Goal: Information Seeking & Learning: Learn about a topic

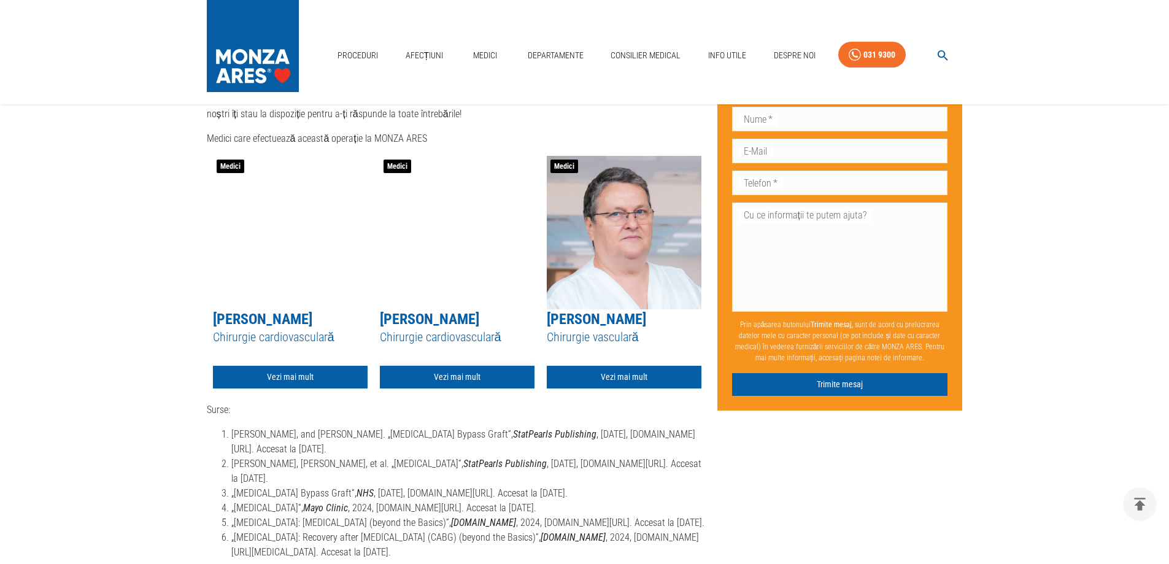
scroll to position [3359, 0]
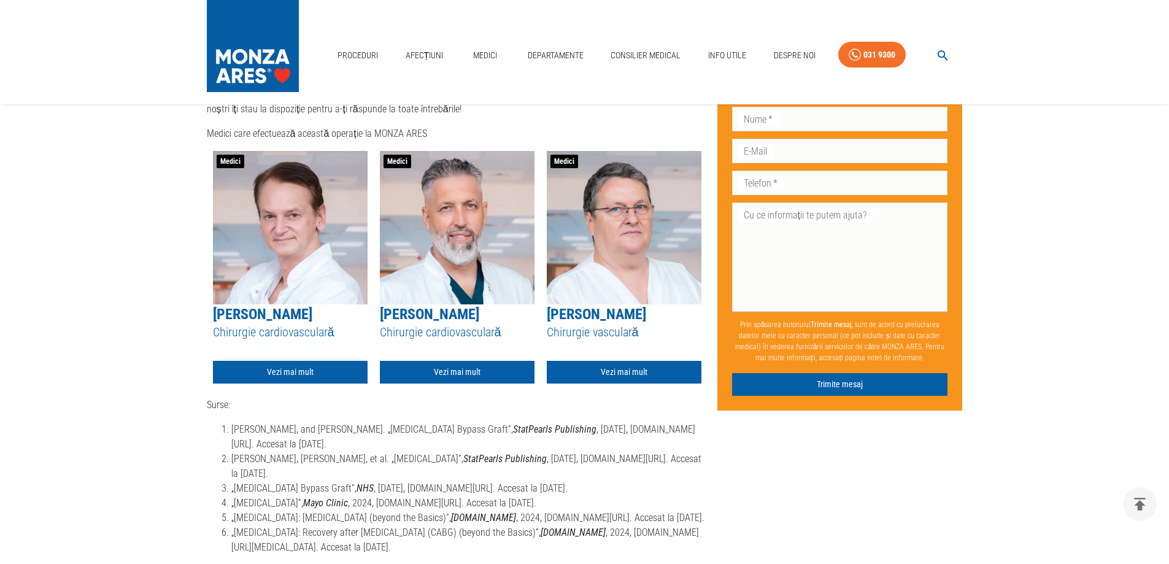
click at [295, 377] on link "Vezi mai mult" at bounding box center [290, 372] width 155 height 23
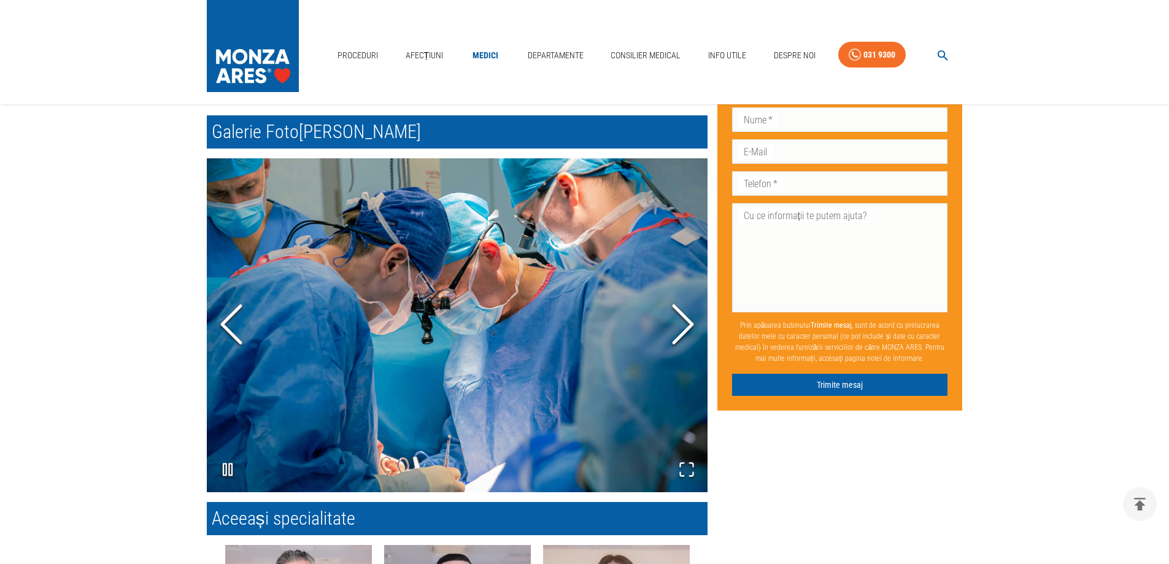
scroll to position [850, 0]
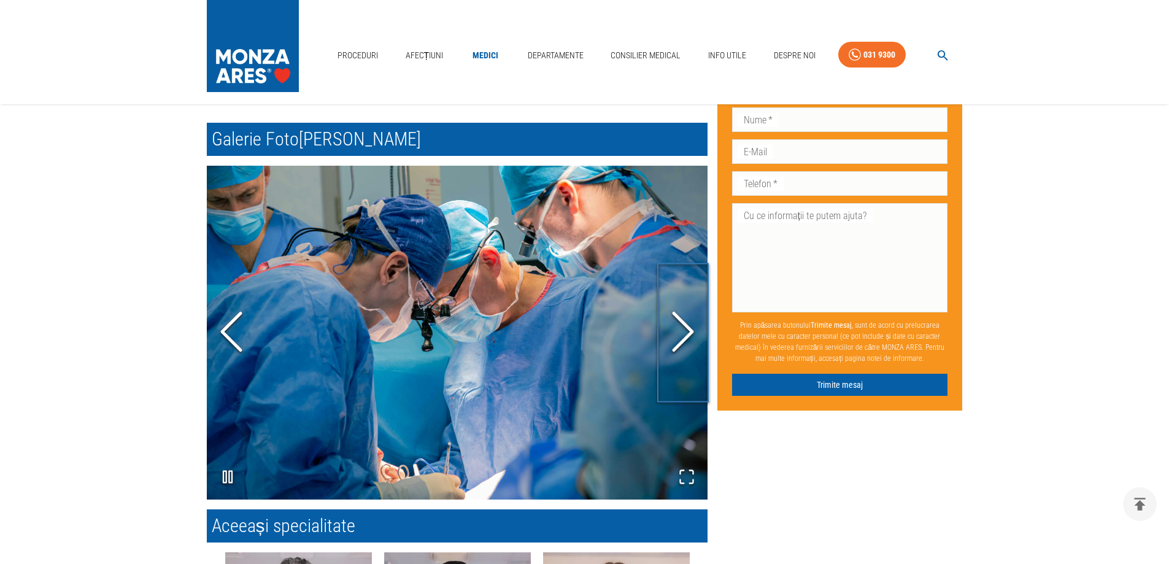
click at [691, 335] on polyline "Next Slide" at bounding box center [683, 331] width 18 height 37
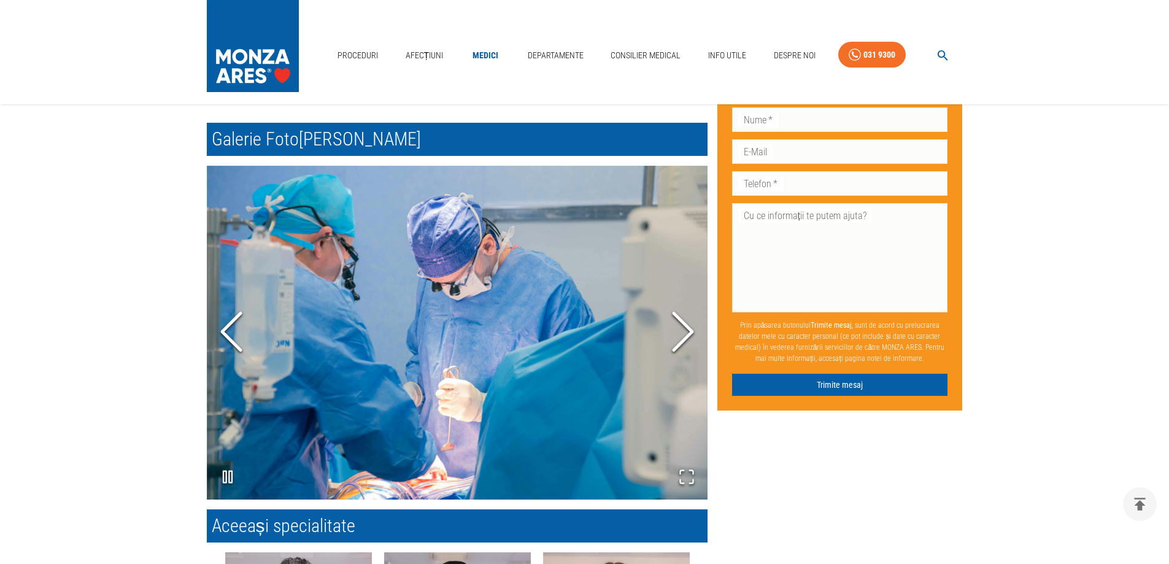
click at [691, 335] on polyline "Next Slide" at bounding box center [683, 331] width 18 height 37
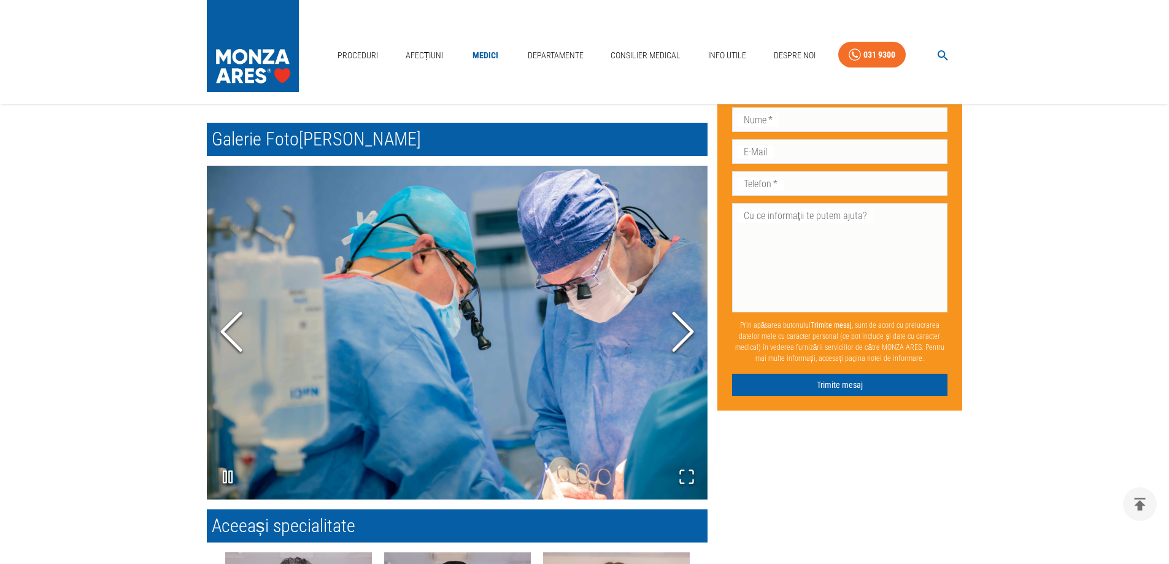
click at [691, 335] on polyline "Next Slide" at bounding box center [683, 331] width 18 height 37
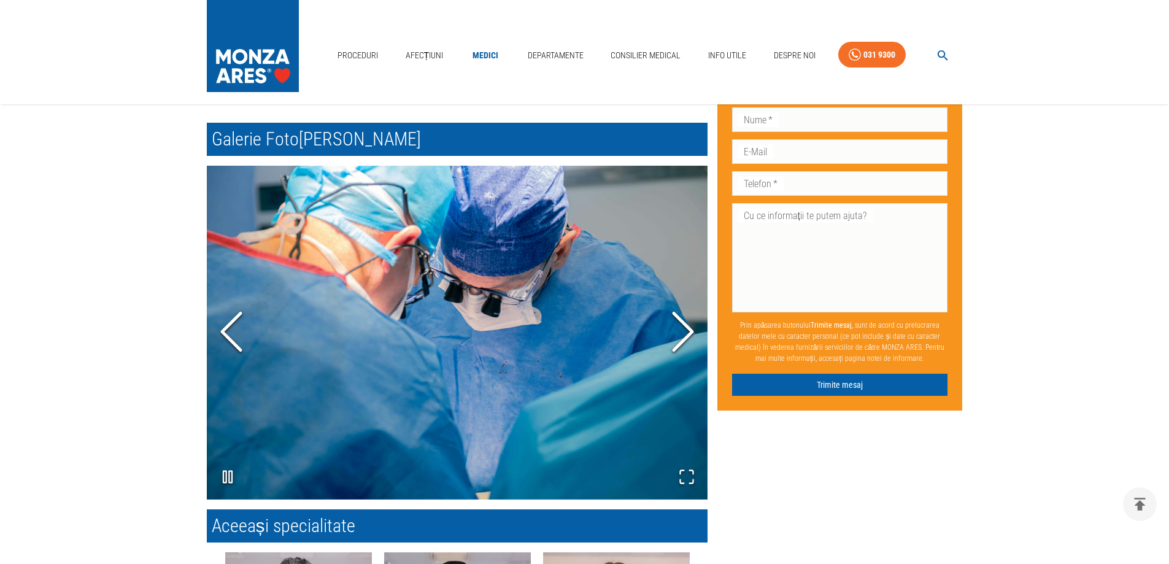
click at [691, 335] on polyline "Next Slide" at bounding box center [683, 331] width 18 height 37
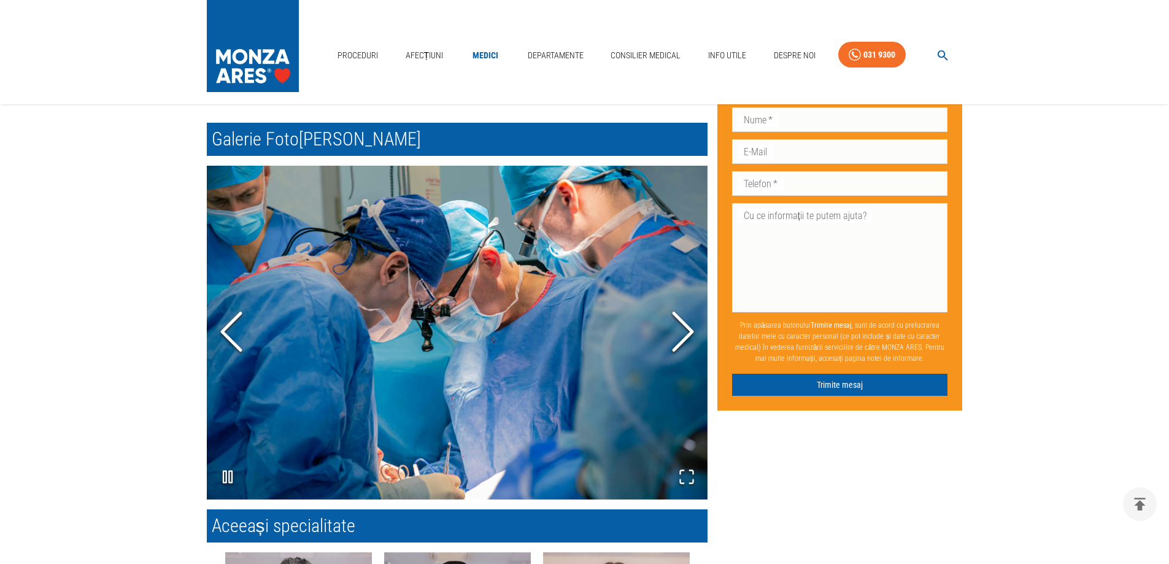
click at [691, 335] on polyline "Next Slide" at bounding box center [683, 331] width 18 height 37
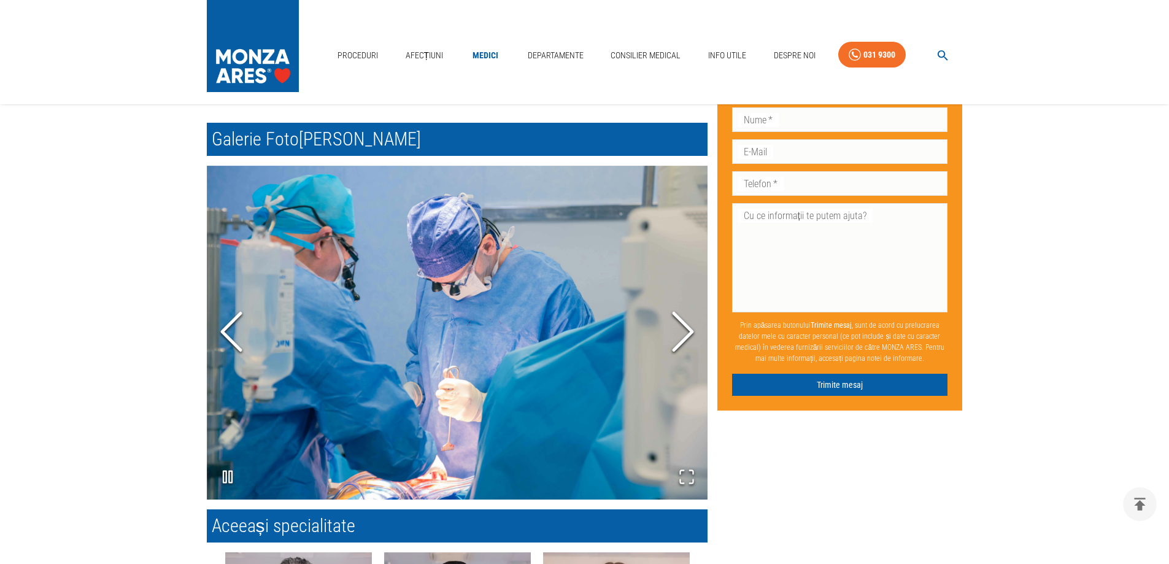
click at [691, 335] on polyline "Next Slide" at bounding box center [683, 331] width 18 height 37
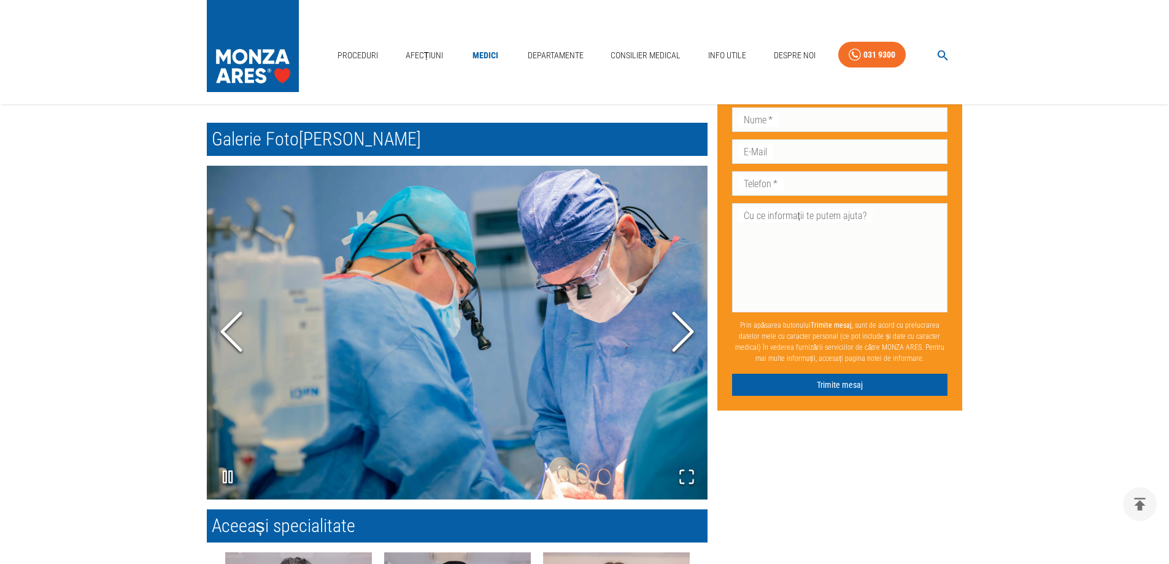
click at [691, 335] on polyline "Next Slide" at bounding box center [683, 331] width 18 height 37
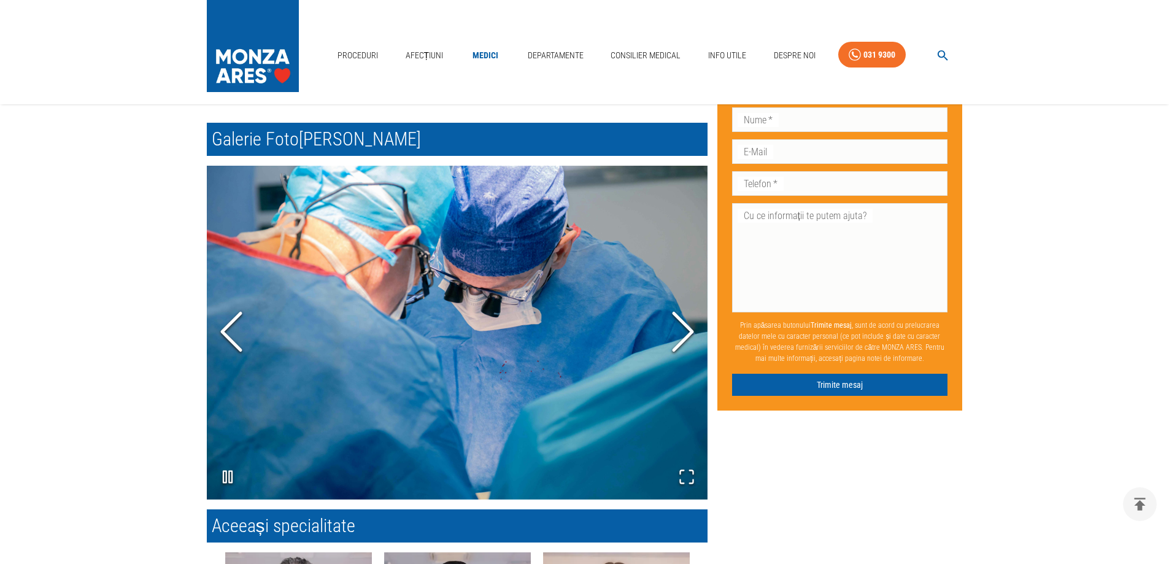
click at [691, 335] on polyline "Next Slide" at bounding box center [683, 331] width 18 height 37
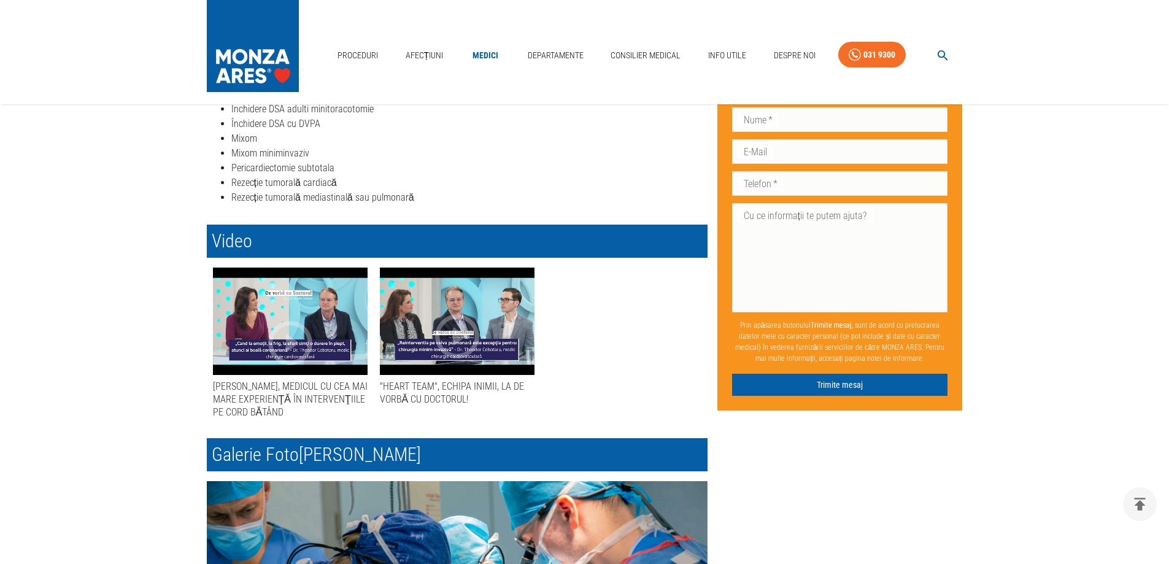
scroll to position [481, 0]
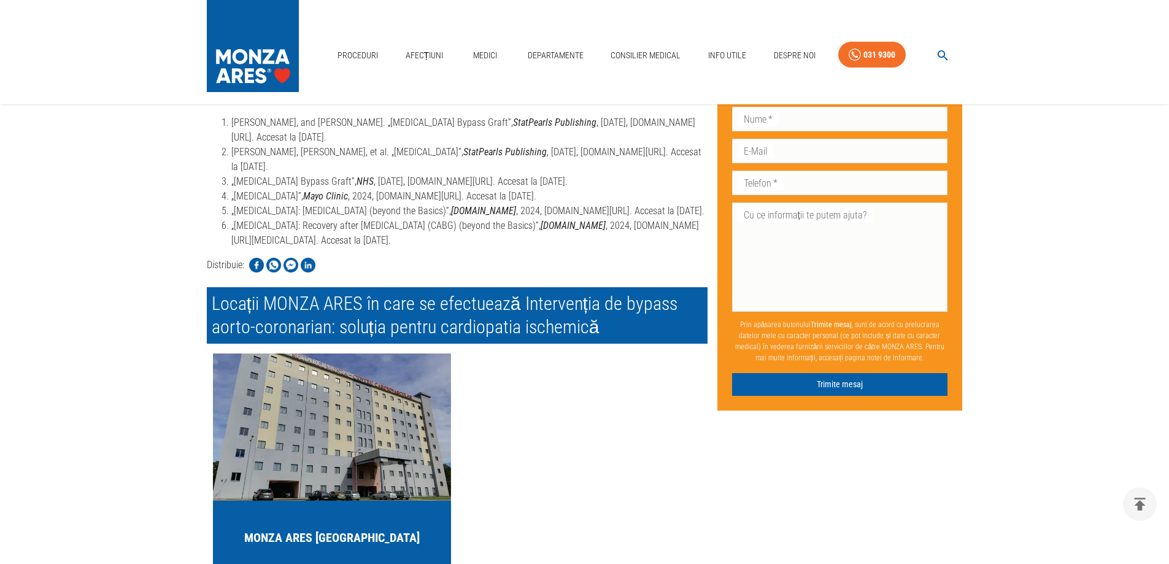
scroll to position [2990, 0]
